Goal: Browse casually

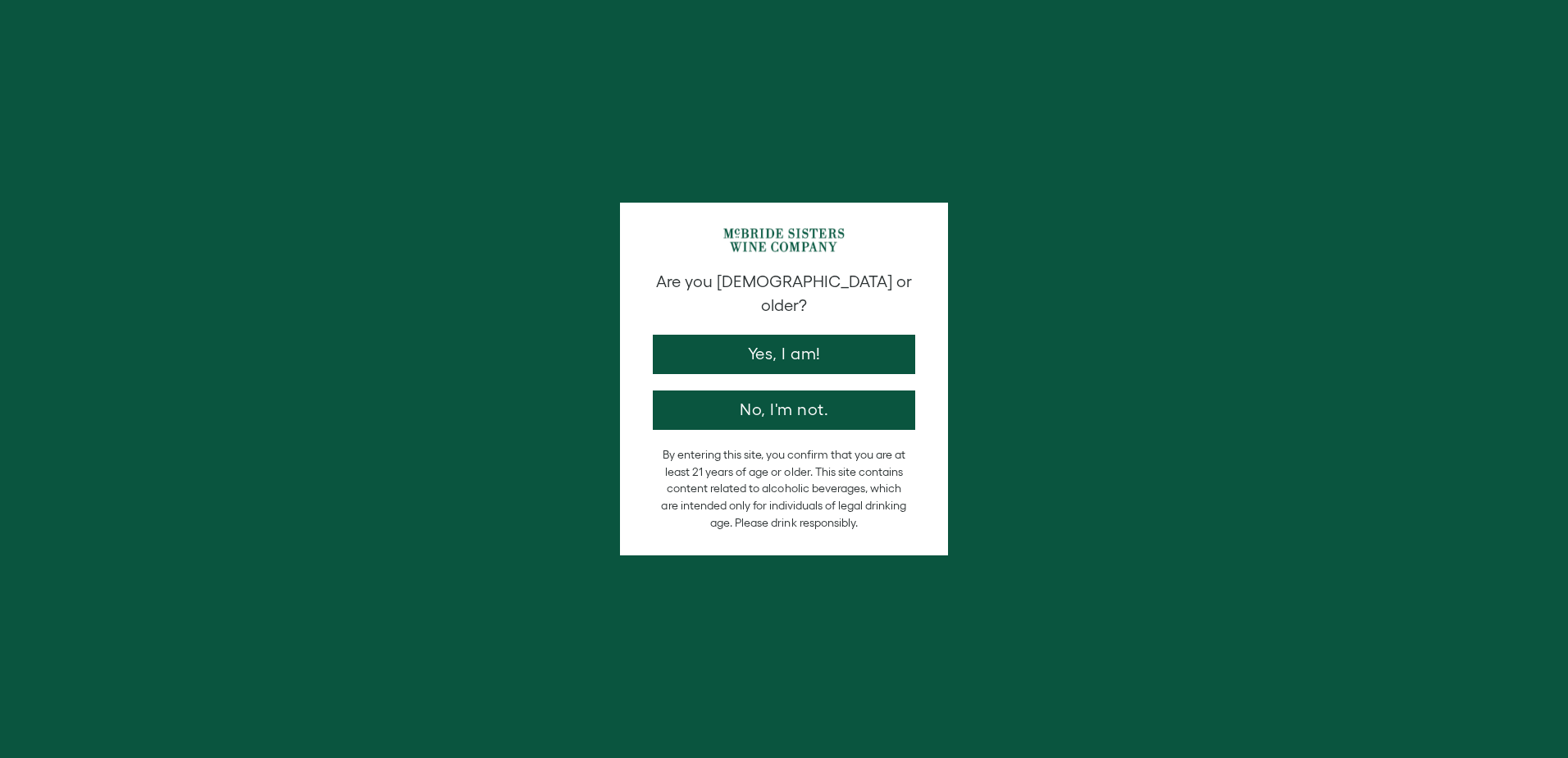
click at [901, 357] on div "Are you [DEMOGRAPHIC_DATA] or older? Yes, I am! No, I'm not." at bounding box center [784, 350] width 279 height 160
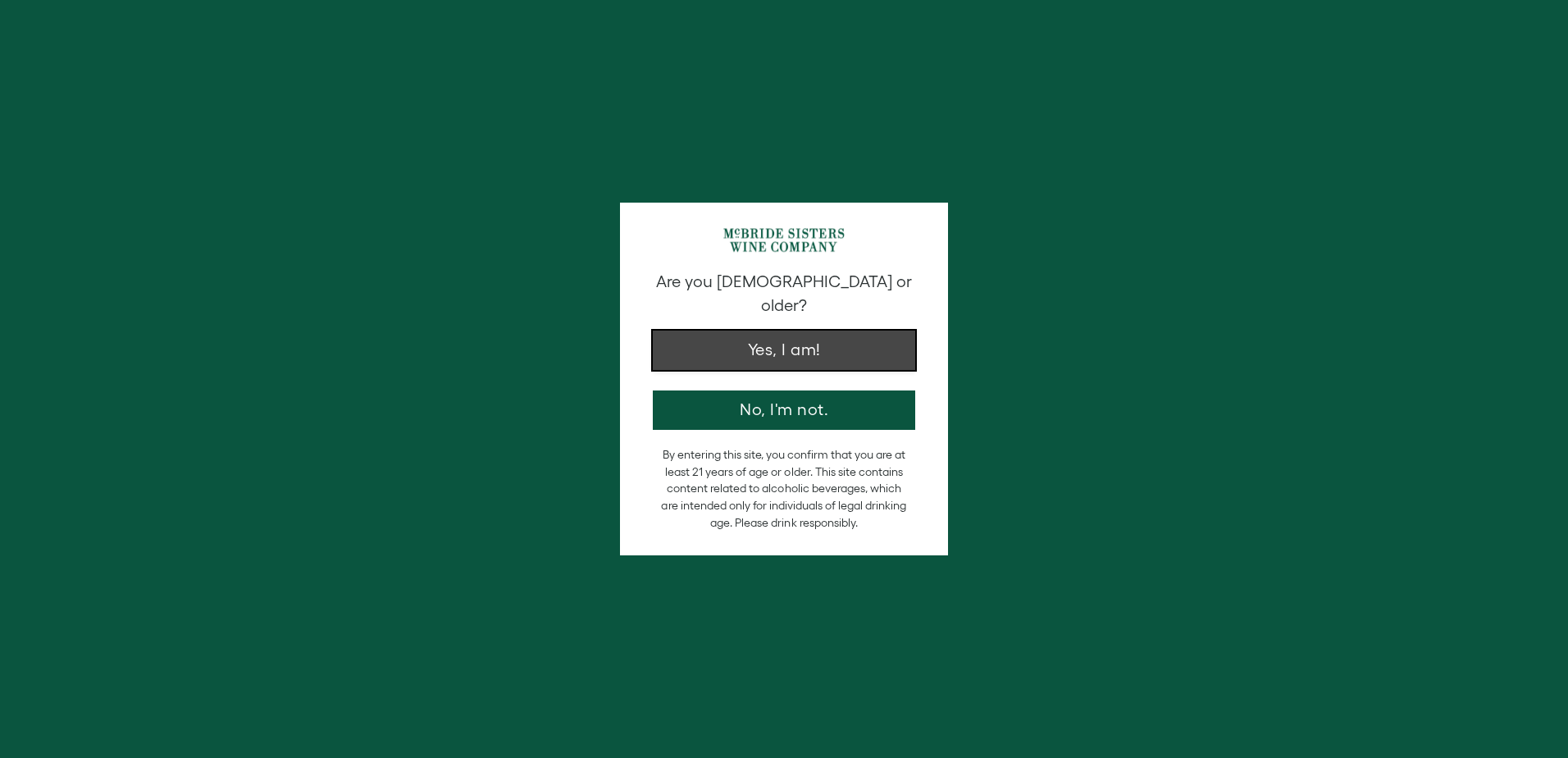
click at [891, 345] on button "Yes, I am!" at bounding box center [784, 350] width 263 height 39
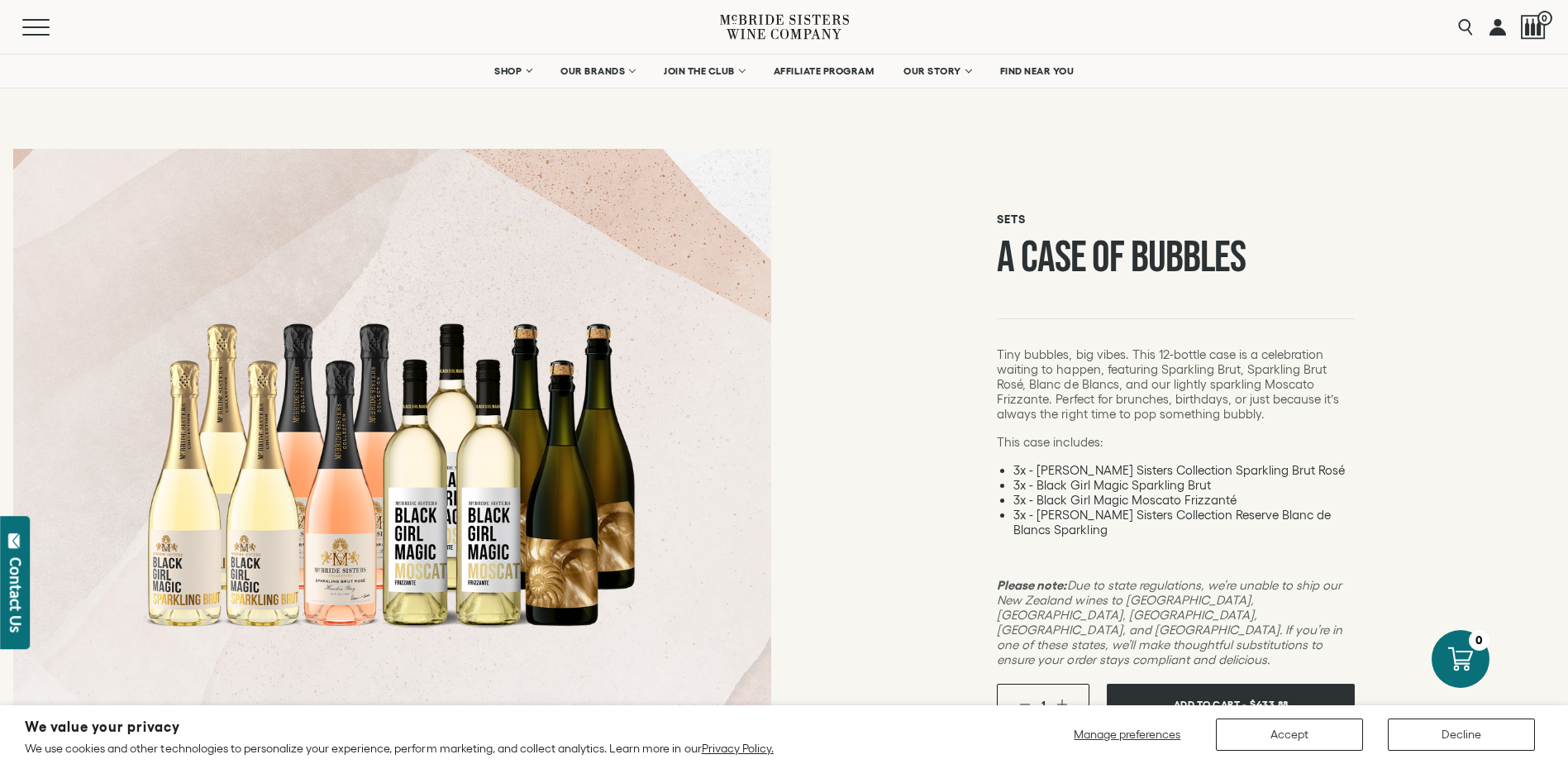
scroll to position [82, 0]
